Goal: Information Seeking & Learning: Learn about a topic

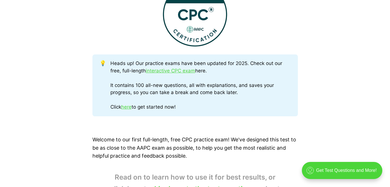
scroll to position [257, 0]
click at [183, 71] on link "interactive CPC exam" at bounding box center [170, 71] width 49 height 6
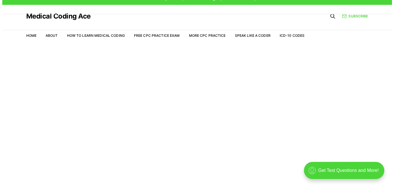
scroll to position [14, 0]
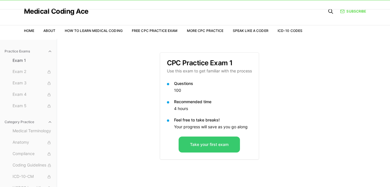
click at [208, 146] on button "Take your first exam" at bounding box center [209, 145] width 61 height 16
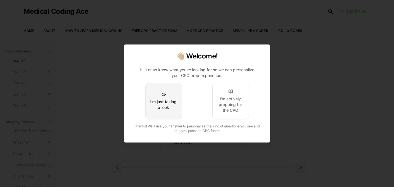
click at [162, 105] on div "I'm just taking a look" at bounding box center [163, 104] width 27 height 11
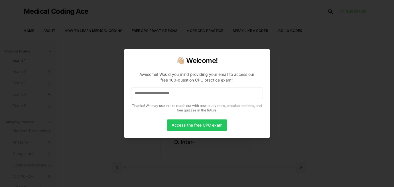
click at [194, 95] on input at bounding box center [197, 93] width 132 height 11
click at [197, 126] on button "Access the free CPC exam" at bounding box center [197, 125] width 60 height 11
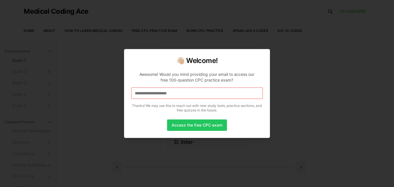
click at [196, 94] on input "**********" at bounding box center [197, 93] width 132 height 11
click at [195, 124] on button "Access the free CPC exam" at bounding box center [197, 125] width 60 height 11
click at [204, 125] on button "Access the free CPC exam" at bounding box center [197, 125] width 60 height 11
